Goal: Task Accomplishment & Management: Complete application form

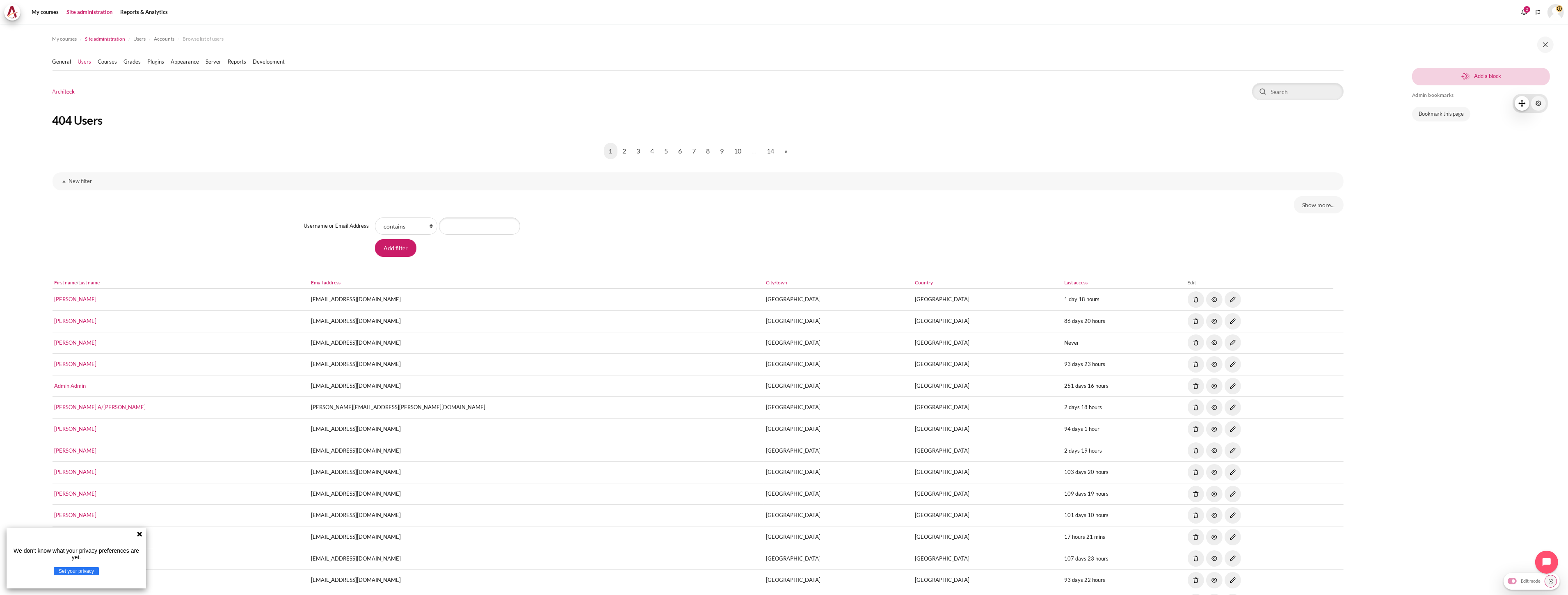
click at [91, 38] on span "Site administration" at bounding box center [105, 39] width 40 height 7
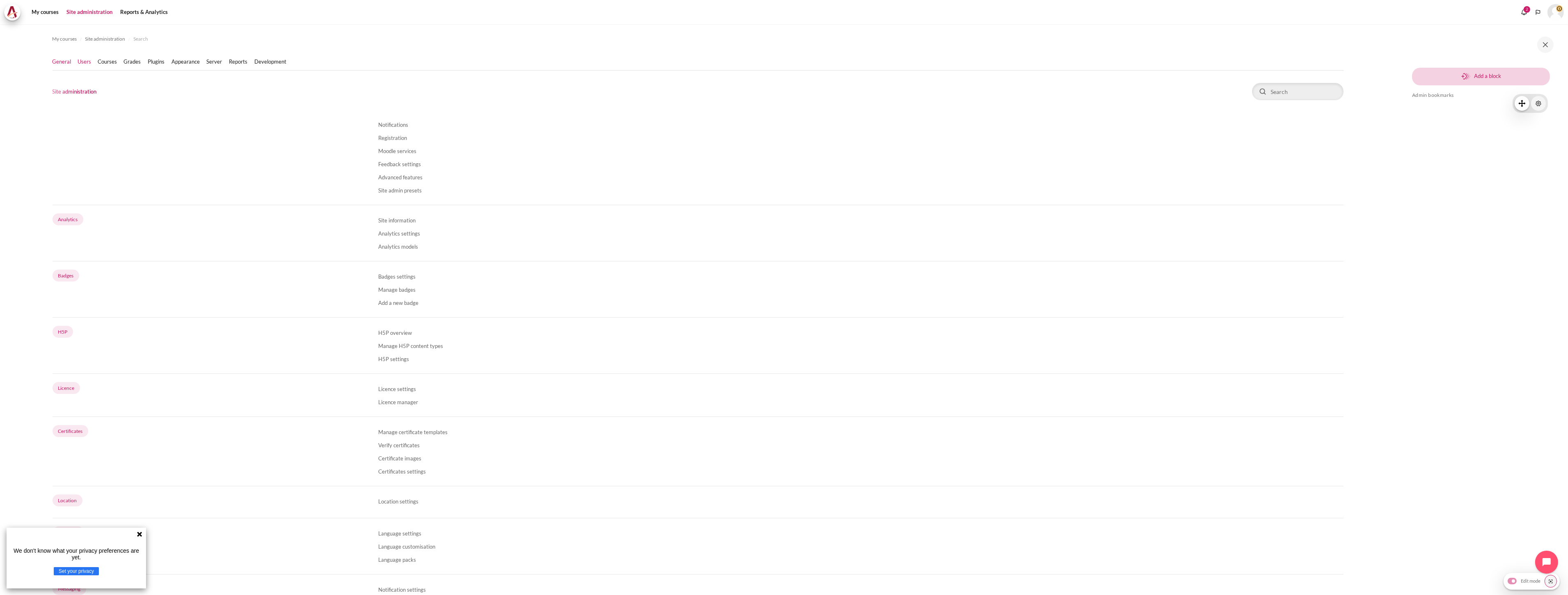
click at [91, 63] on link "Users" at bounding box center [85, 62] width 13 height 8
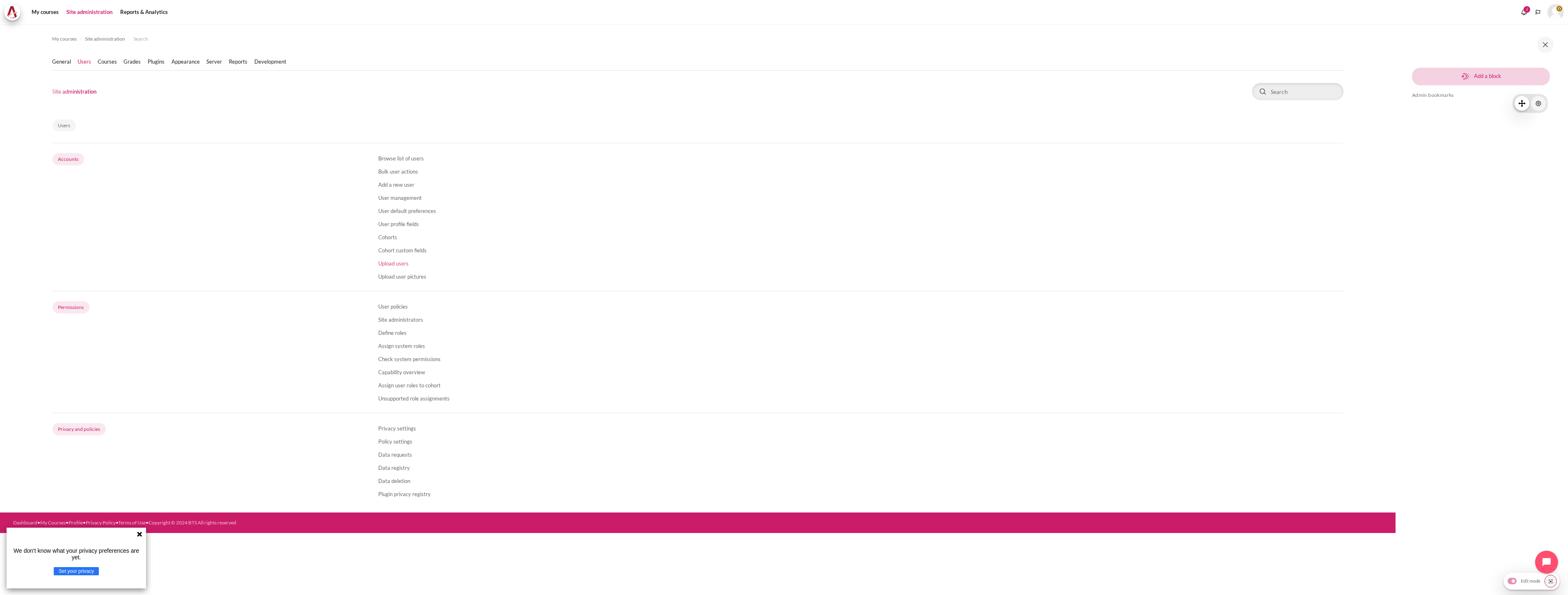
click at [390, 264] on link "Upload users" at bounding box center [393, 263] width 30 height 7
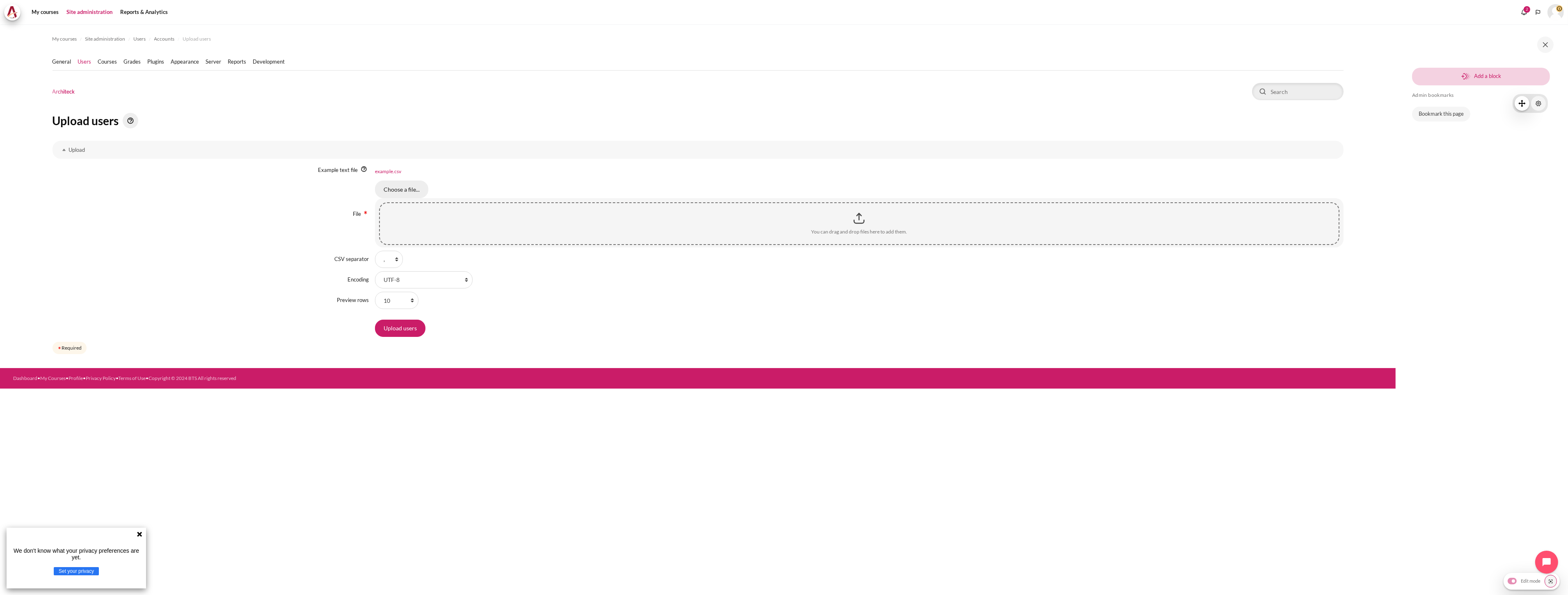
click at [398, 191] on input "Choose a file..." at bounding box center [402, 189] width 54 height 17
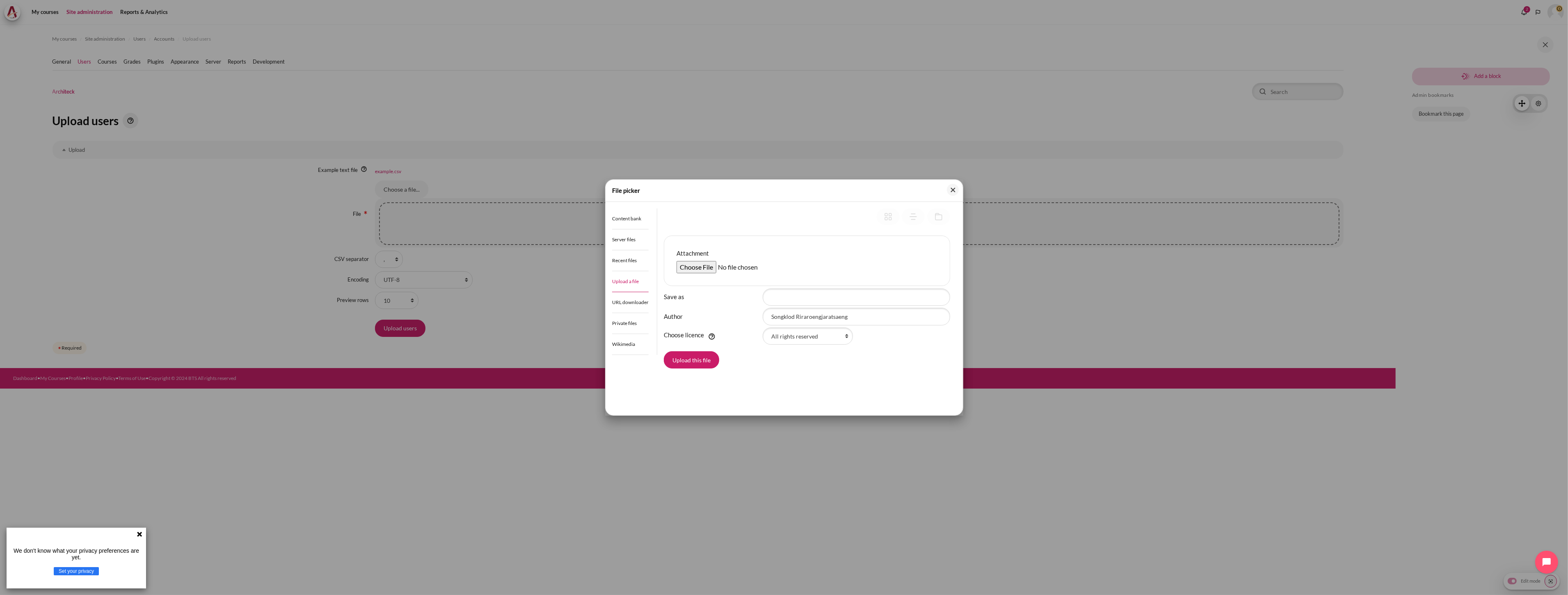
click at [698, 267] on input "Attachment" at bounding box center [739, 267] width 125 height 12
type input "C:\fakepath\Outward GoBeyond - SG Market Batch 2 ([DATE]).csv"
click at [698, 359] on button "Upload this file" at bounding box center [691, 360] width 55 height 17
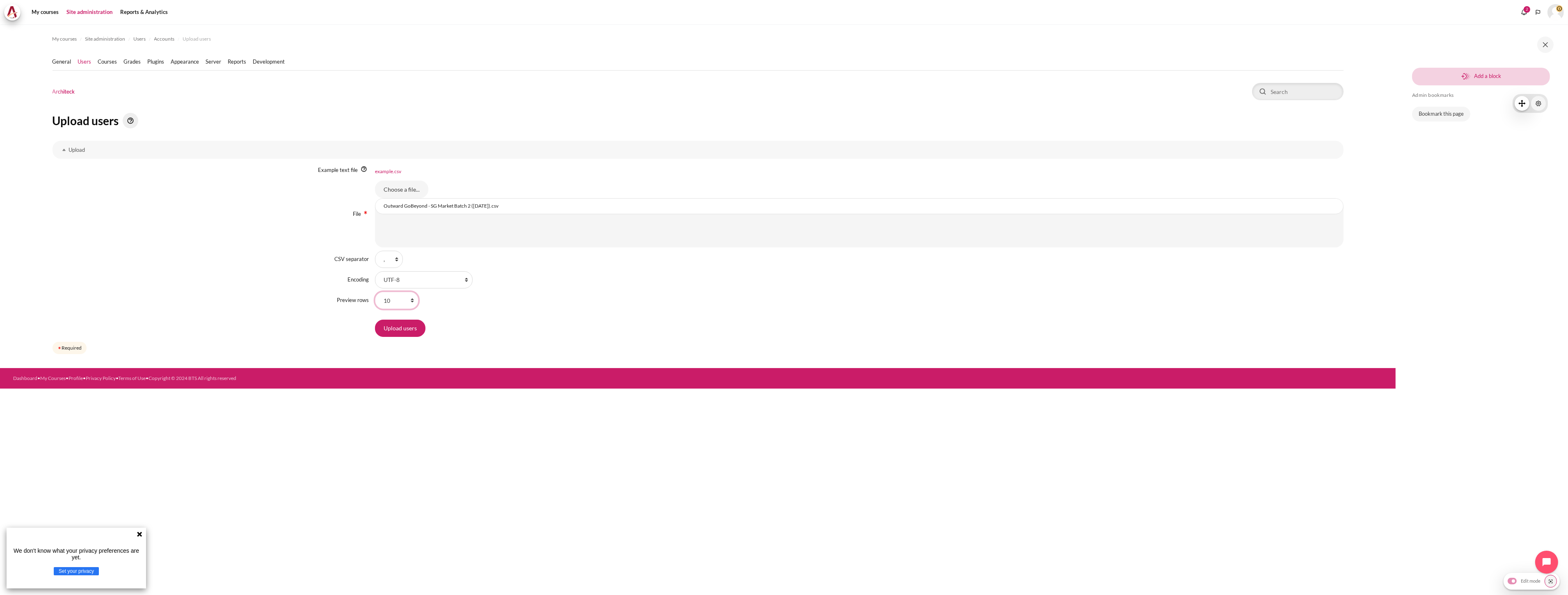
click at [396, 298] on select "10 20 100 1000 100000" at bounding box center [396, 300] width 43 height 17
select select "100"
click at [375, 292] on select "10 20 100 1000 100000" at bounding box center [396, 300] width 43 height 17
click at [396, 329] on input "Upload users" at bounding box center [400, 328] width 51 height 17
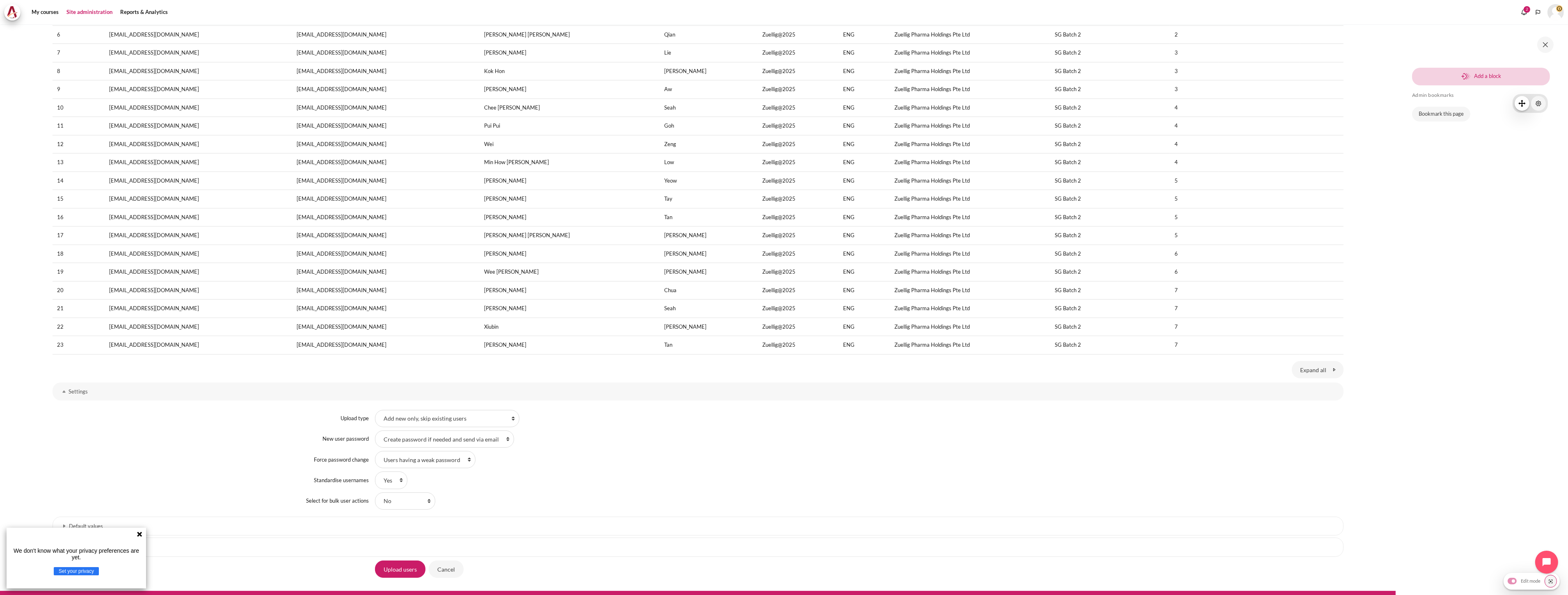
scroll to position [219, 0]
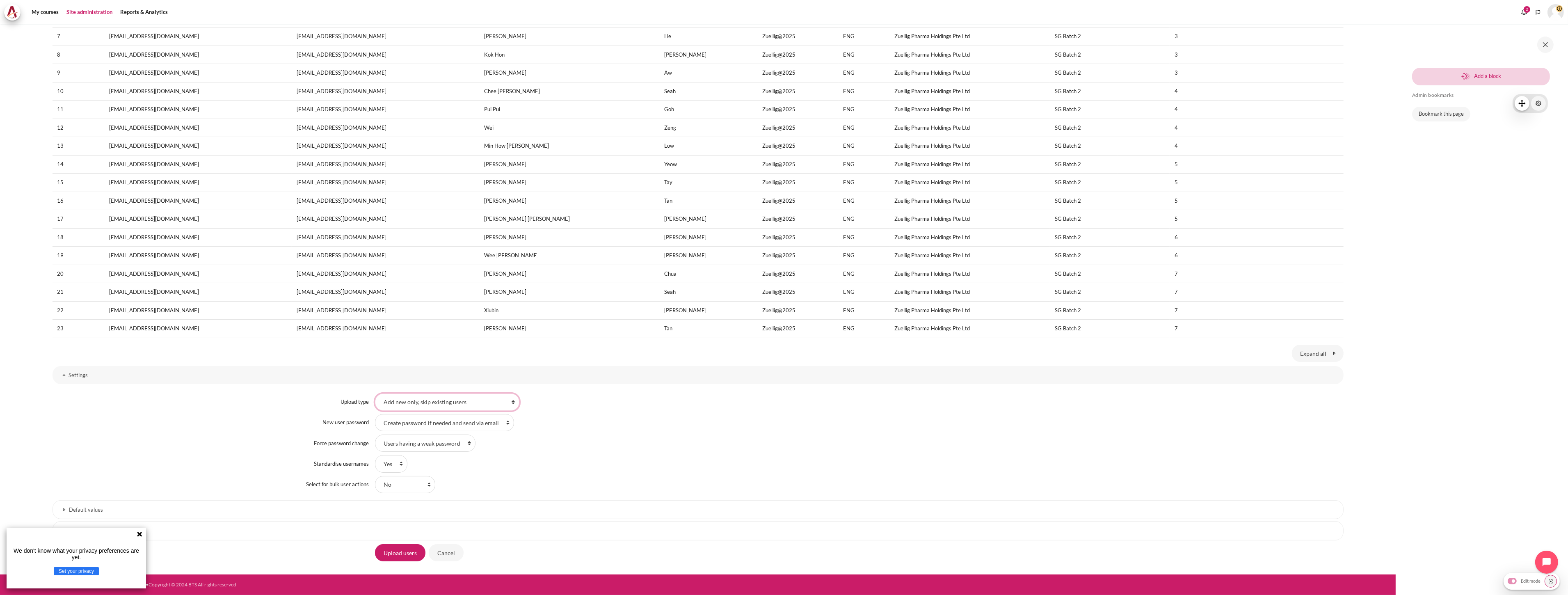
click at [448, 399] on select "Add new only, skip existing users Add all, append number to usernames if needed…" at bounding box center [447, 402] width 144 height 17
select select "2"
click at [375, 393] on select "Add new only, skip existing users Add all, append number to usernames if needed…" at bounding box center [447, 402] width 144 height 17
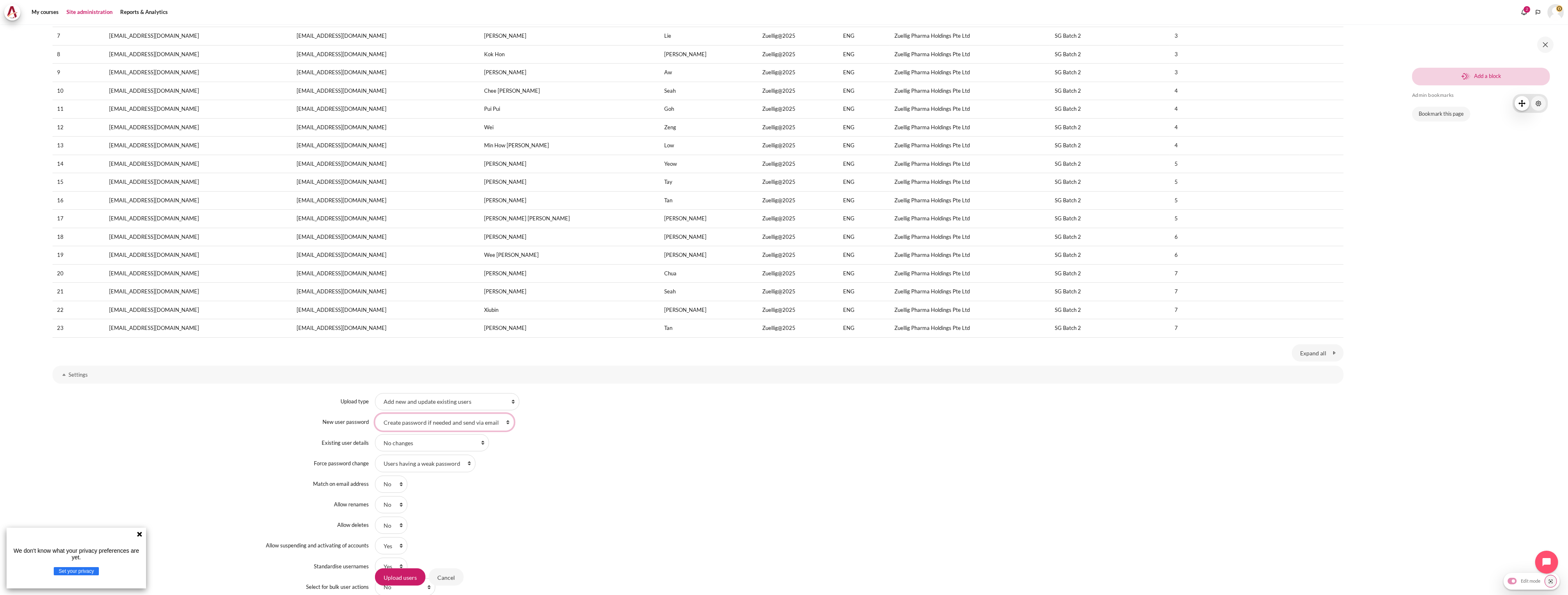
click at [423, 415] on select "Field required in file Create password if needed and send via email" at bounding box center [444, 422] width 139 height 17
select select "0"
click at [375, 414] on select "Field required in file Create password if needed and send via email" at bounding box center [444, 422] width 139 height 17
click at [433, 464] on select "Users having a weak password None All" at bounding box center [425, 463] width 100 height 17
select select "2"
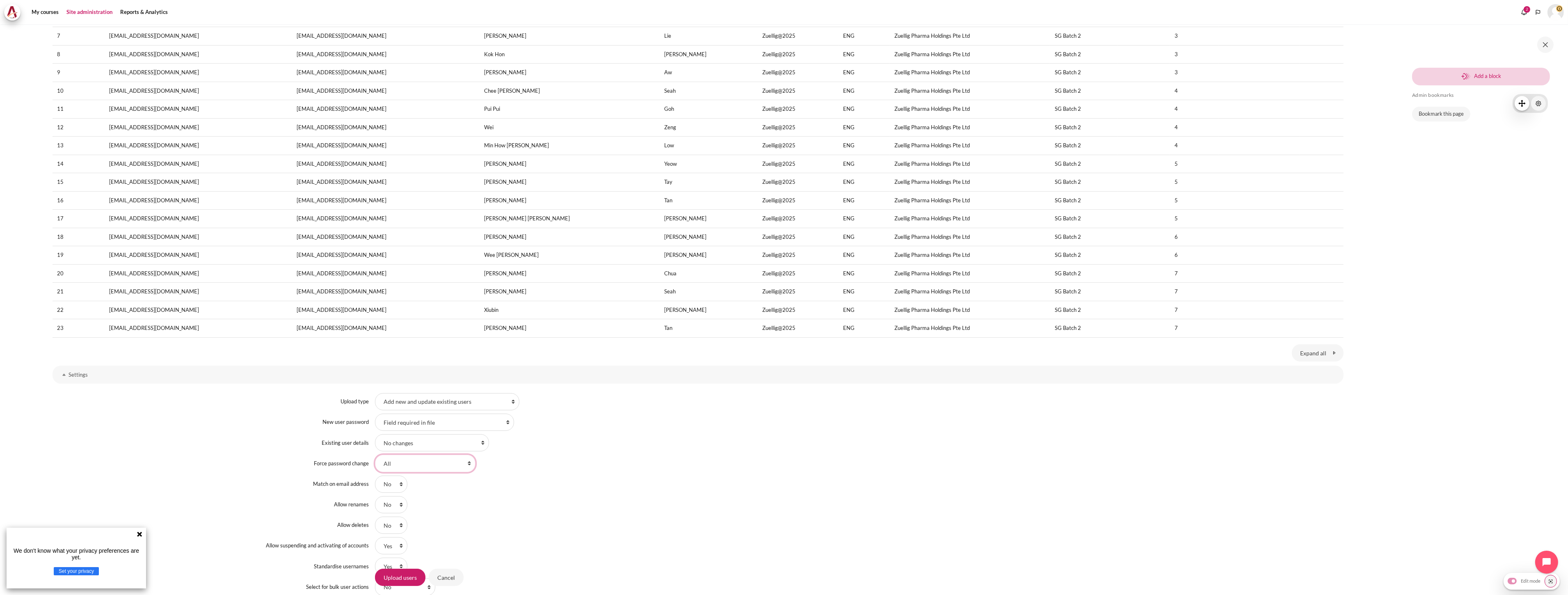
click at [375, 455] on select "Users having a weak password None All" at bounding box center [425, 463] width 100 height 17
click at [578, 485] on div "No Yes" at bounding box center [859, 484] width 968 height 17
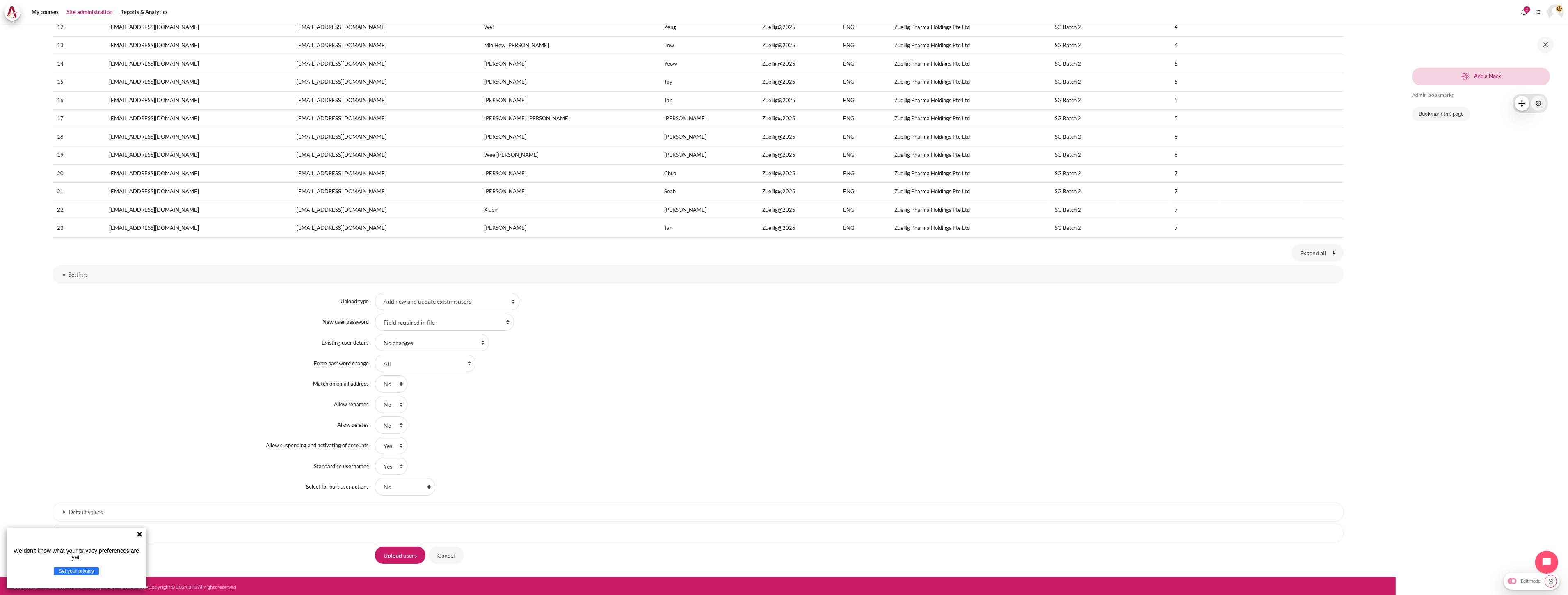
scroll to position [322, 0]
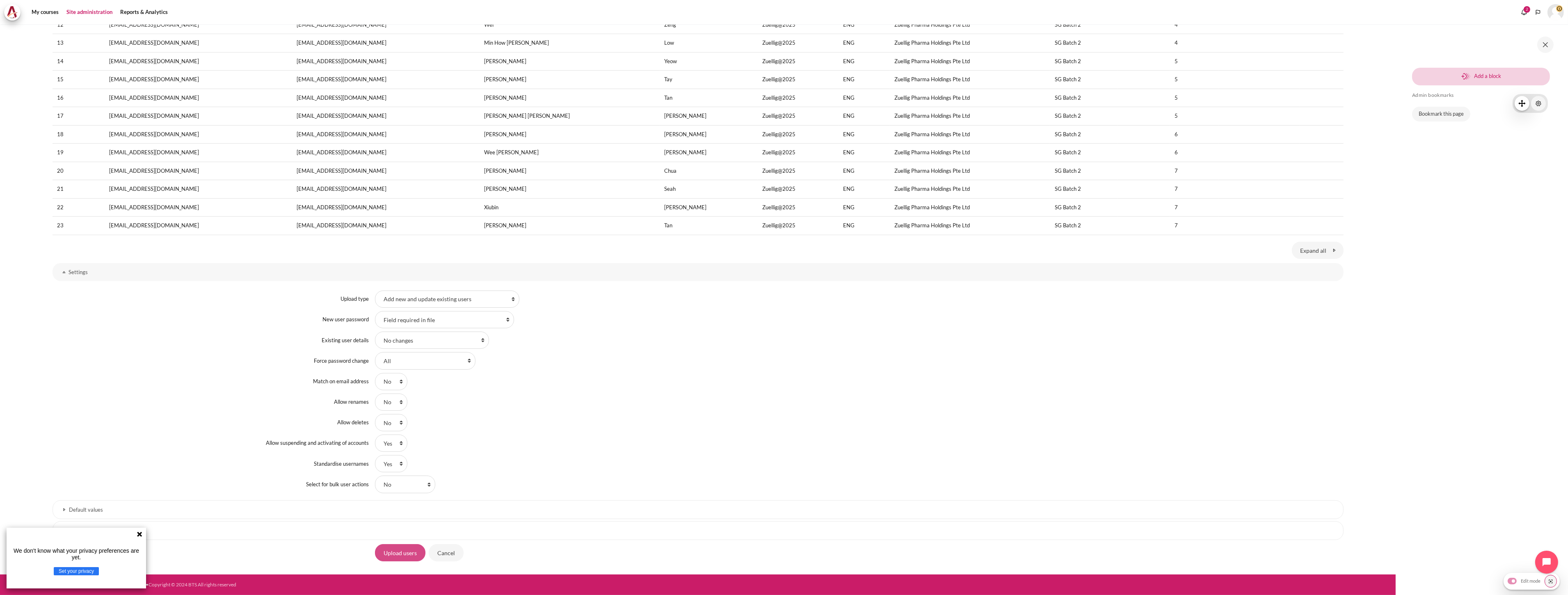
click at [390, 551] on input "Upload users" at bounding box center [400, 553] width 51 height 17
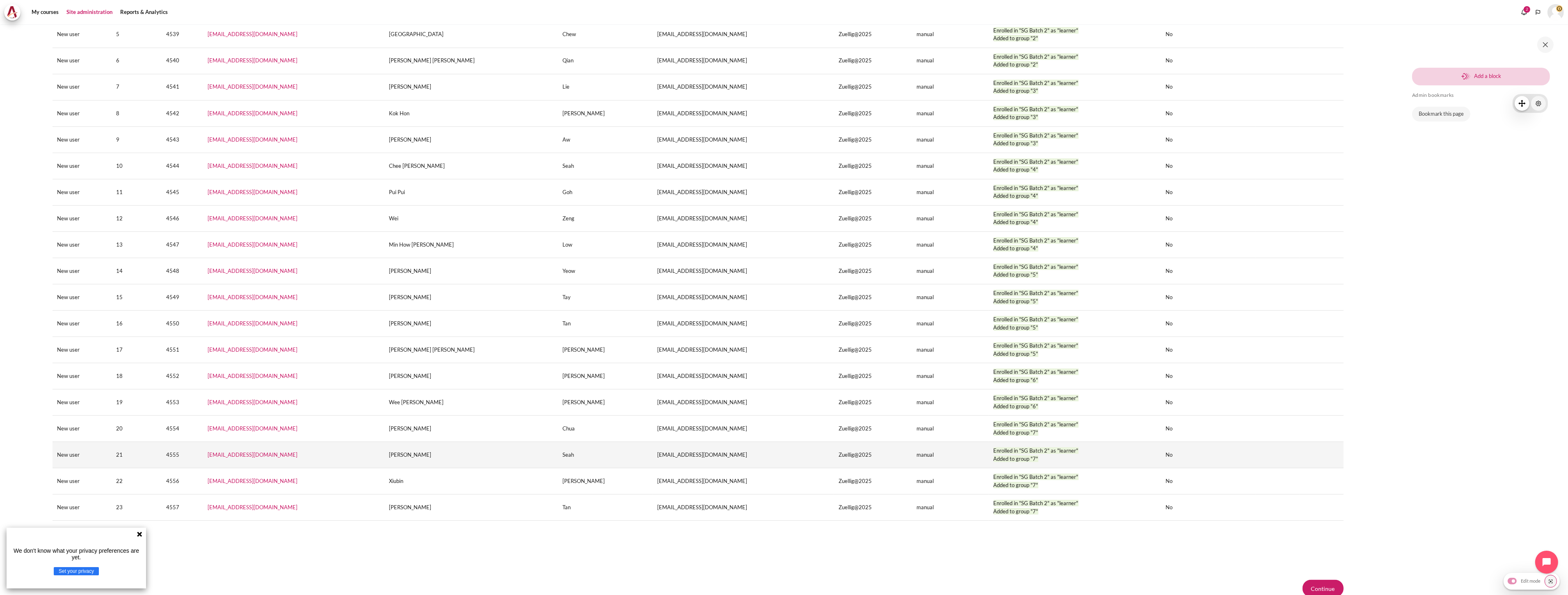
scroll to position [247, 0]
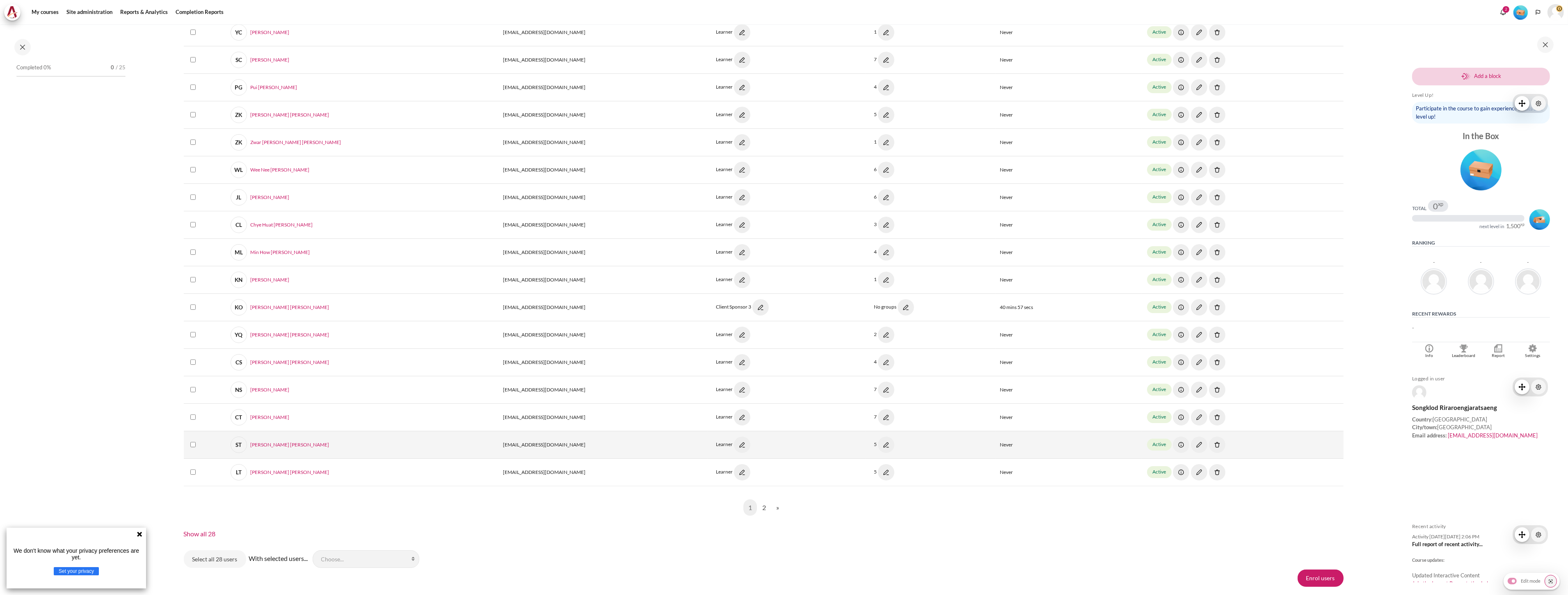
scroll to position [448, 0]
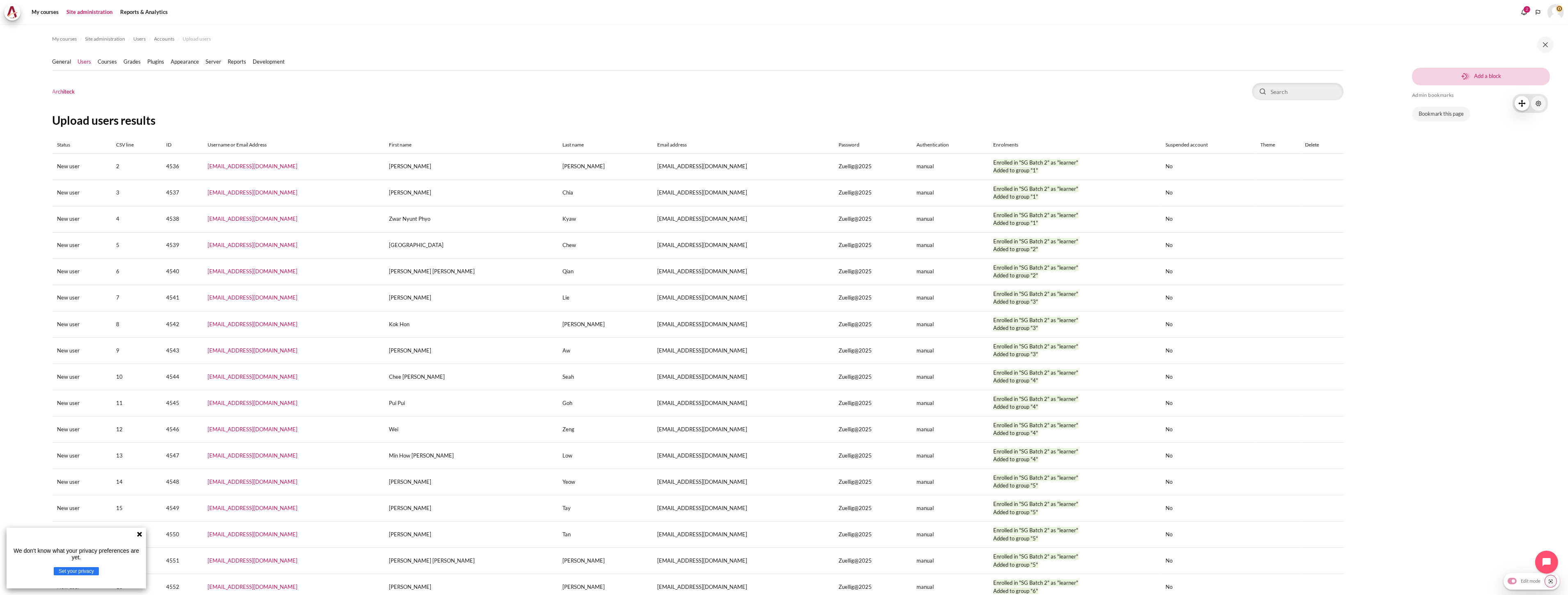
scroll to position [247, 0]
